Goal: Transaction & Acquisition: Book appointment/travel/reservation

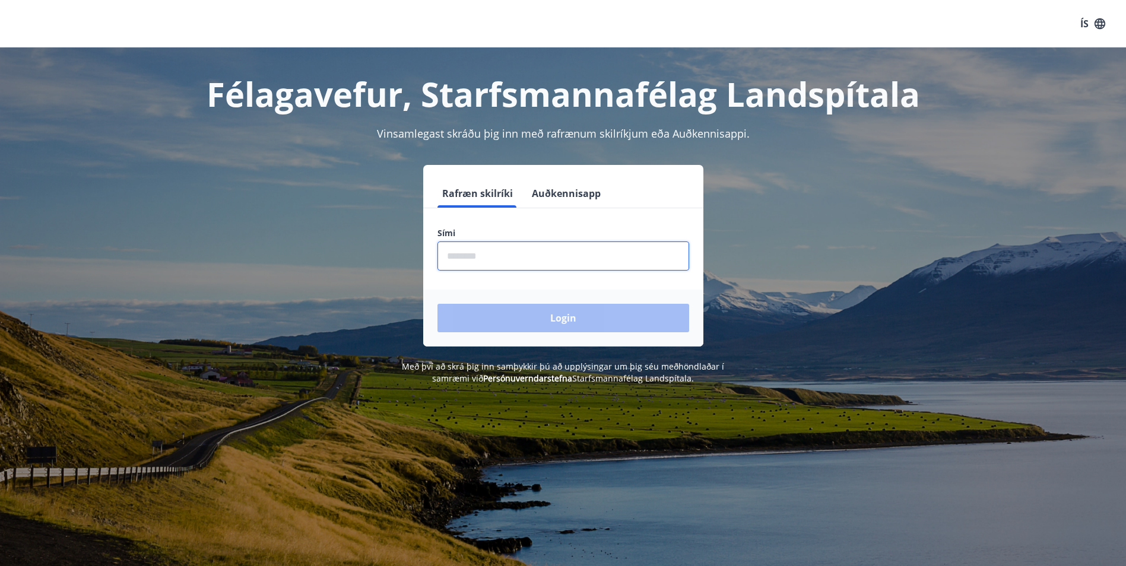
click at [502, 254] on input "phone" at bounding box center [564, 256] width 252 height 29
type input "********"
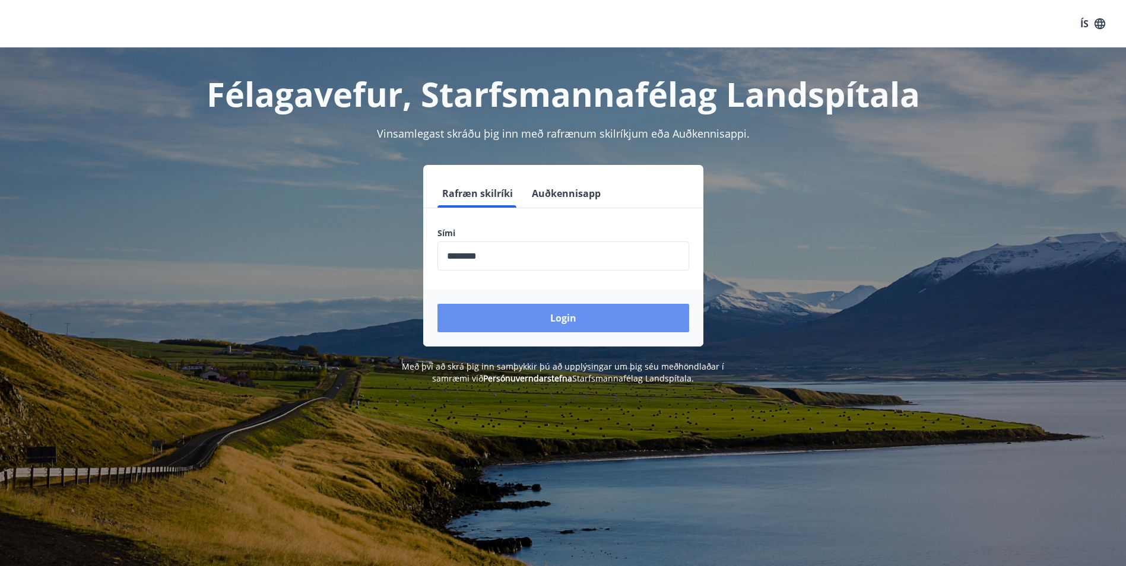
click at [466, 319] on button "Login" at bounding box center [564, 318] width 252 height 28
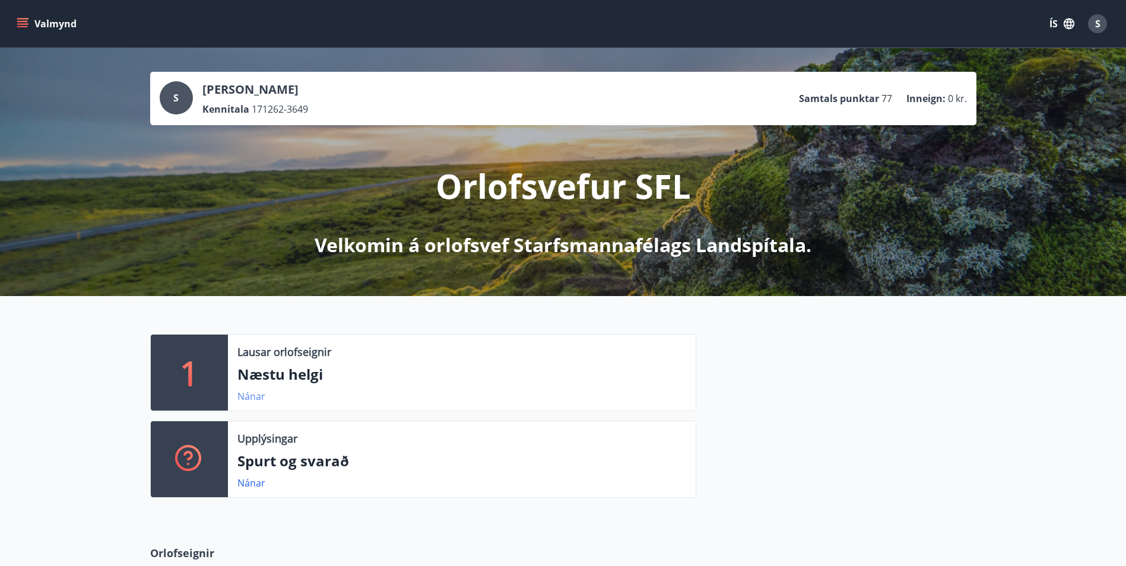
click at [245, 397] on link "Nánar" at bounding box center [251, 396] width 28 height 13
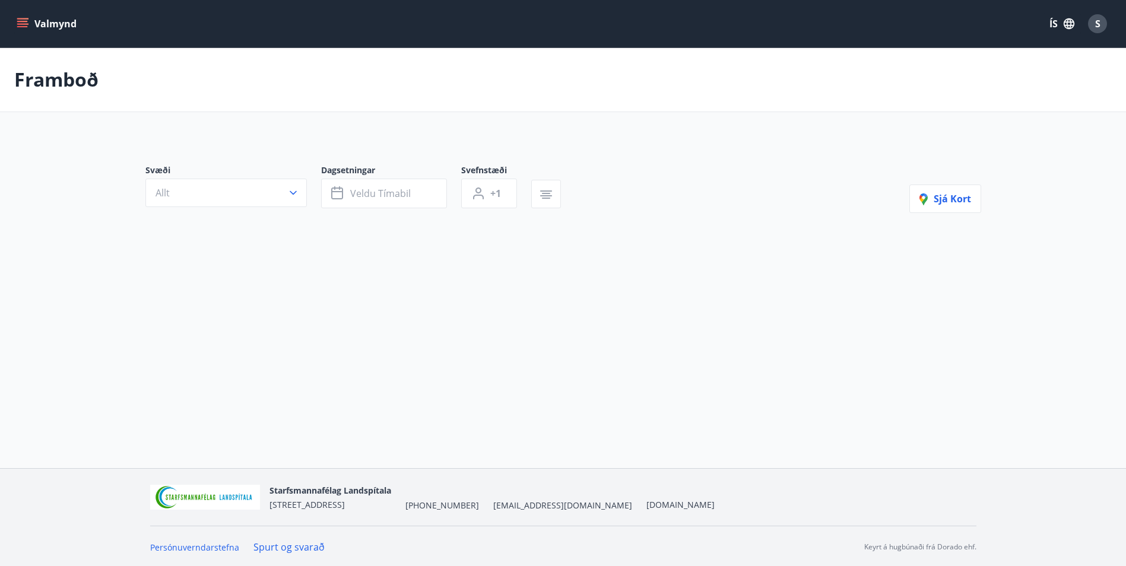
type input "*"
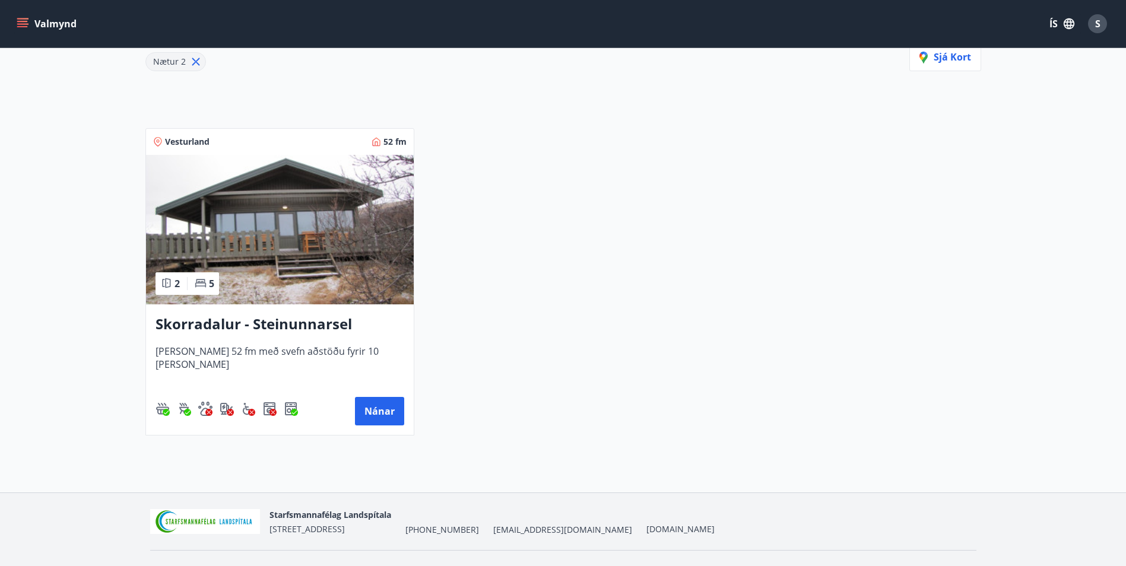
scroll to position [199, 0]
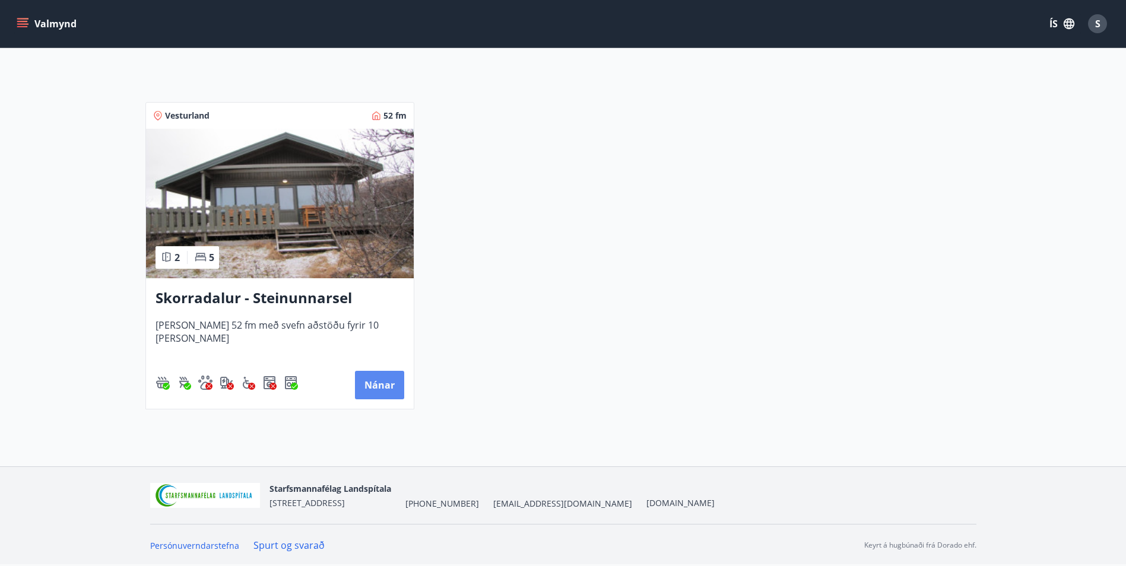
click at [386, 383] on button "Nánar" at bounding box center [379, 385] width 49 height 28
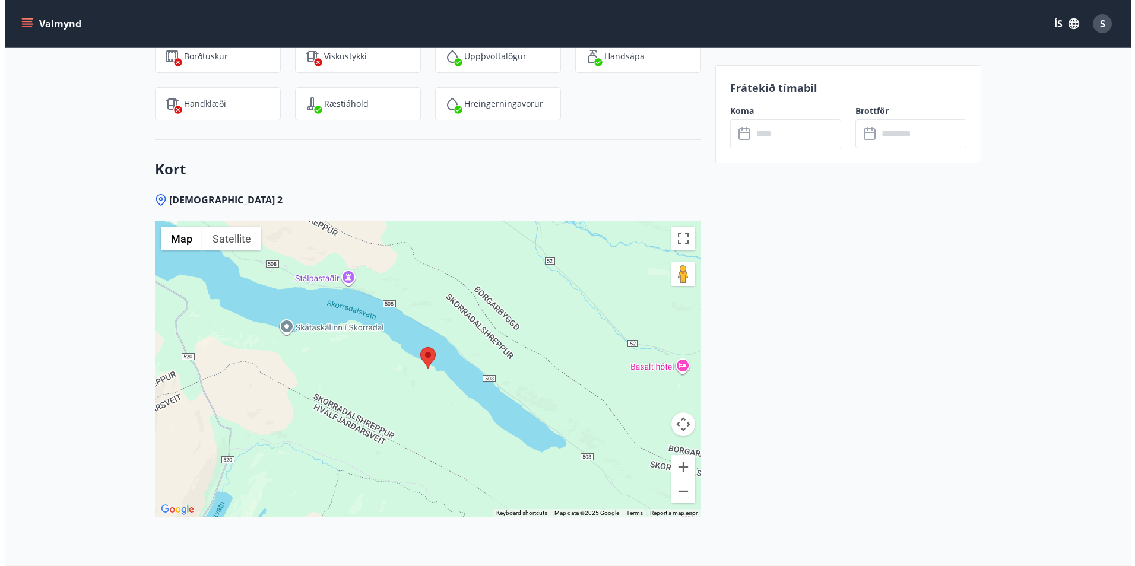
scroll to position [1662, 0]
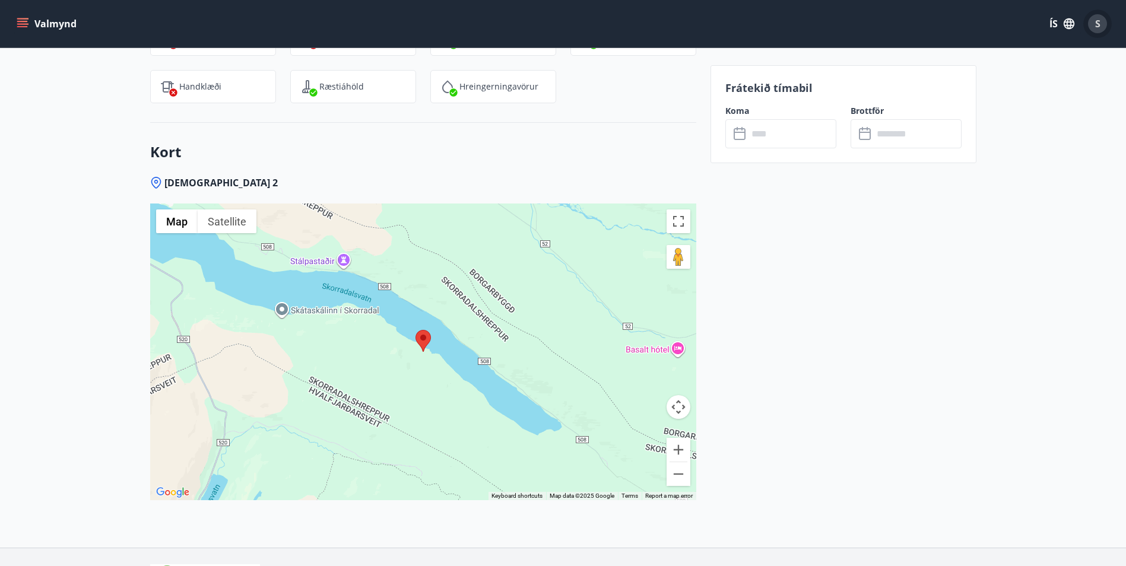
click at [1100, 21] on span "S" at bounding box center [1097, 23] width 5 height 13
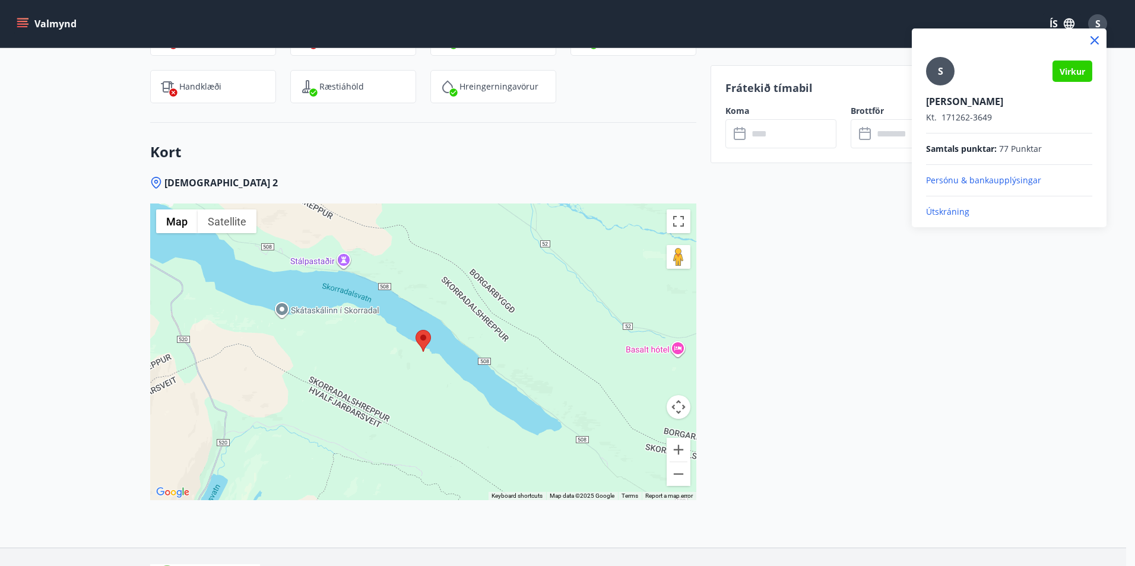
click at [946, 211] on p "Útskráning" at bounding box center [1009, 212] width 166 height 12
